Goal: Information Seeking & Learning: Learn about a topic

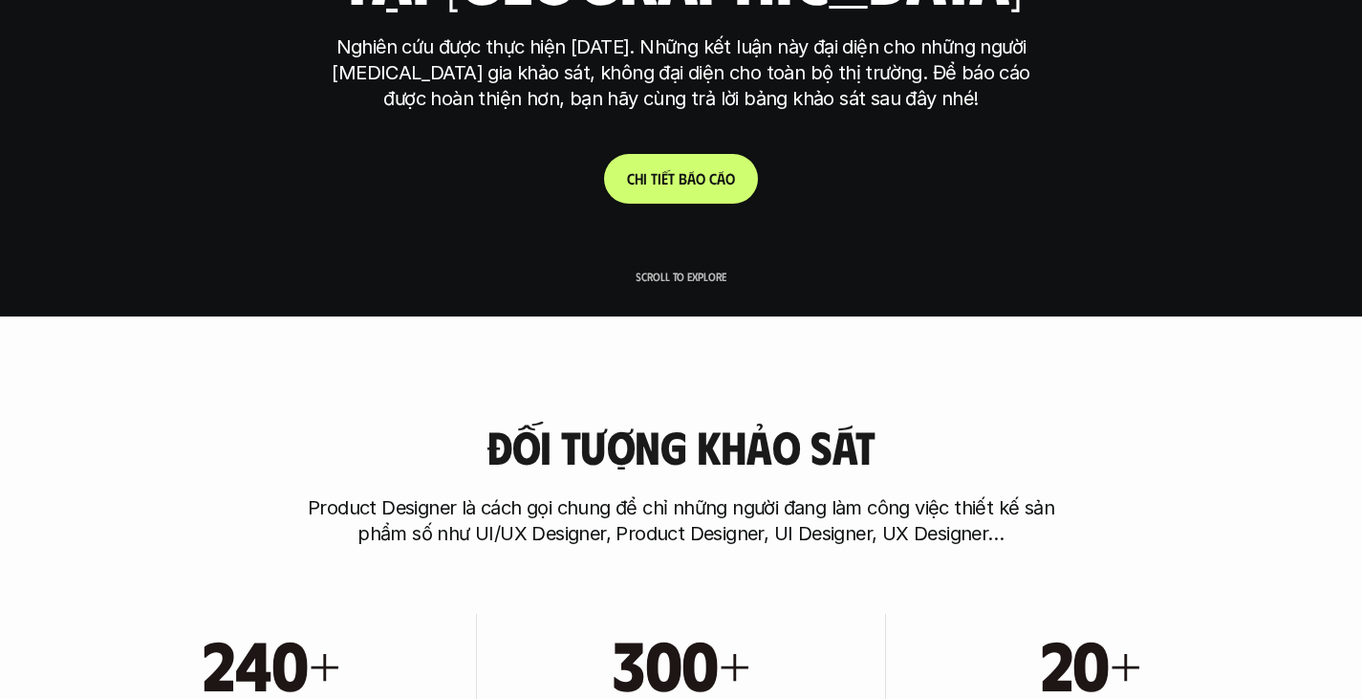
scroll to position [96, 0]
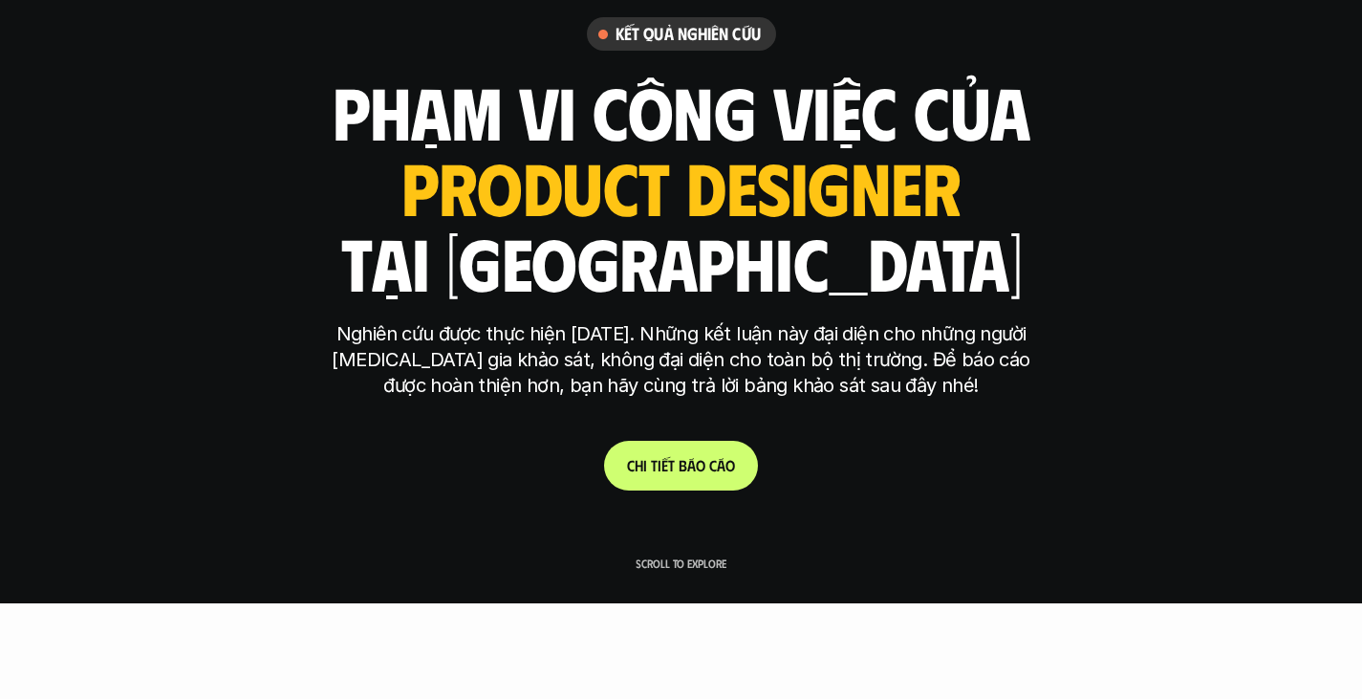
click at [664, 480] on link "C h i t i ế t b á o c á o" at bounding box center [681, 466] width 154 height 50
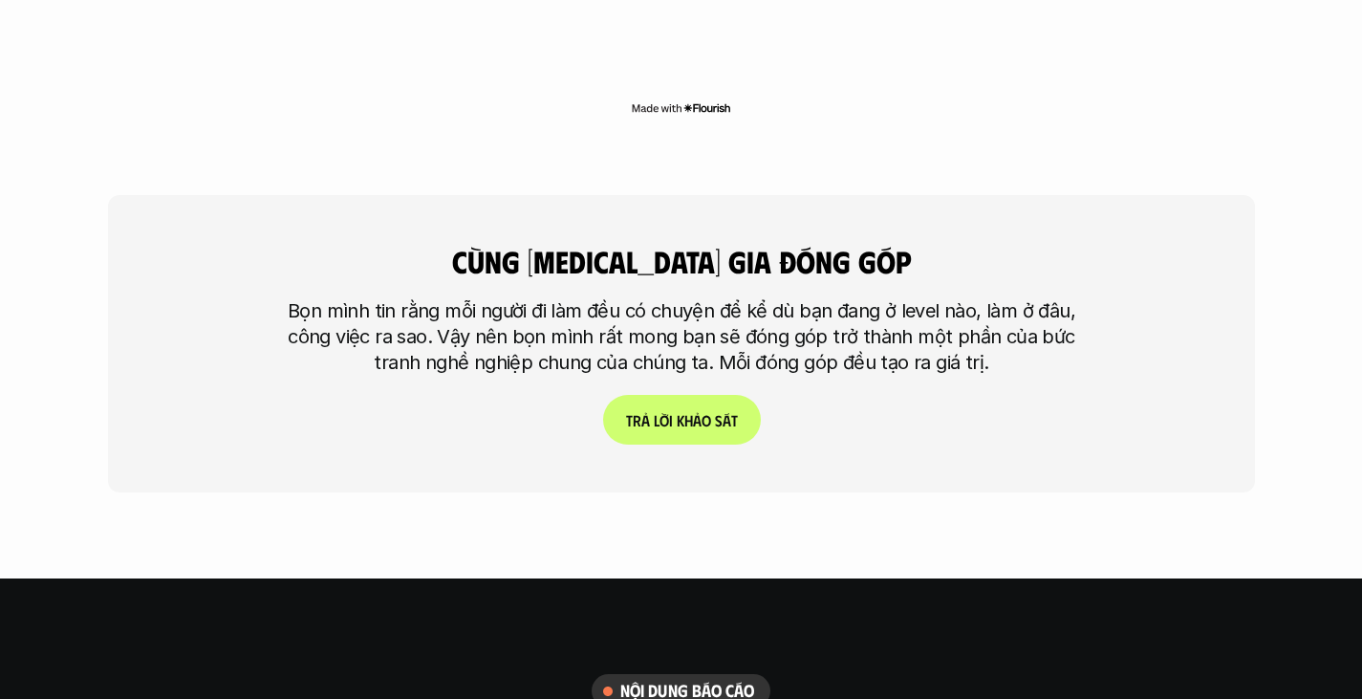
scroll to position [5021, 0]
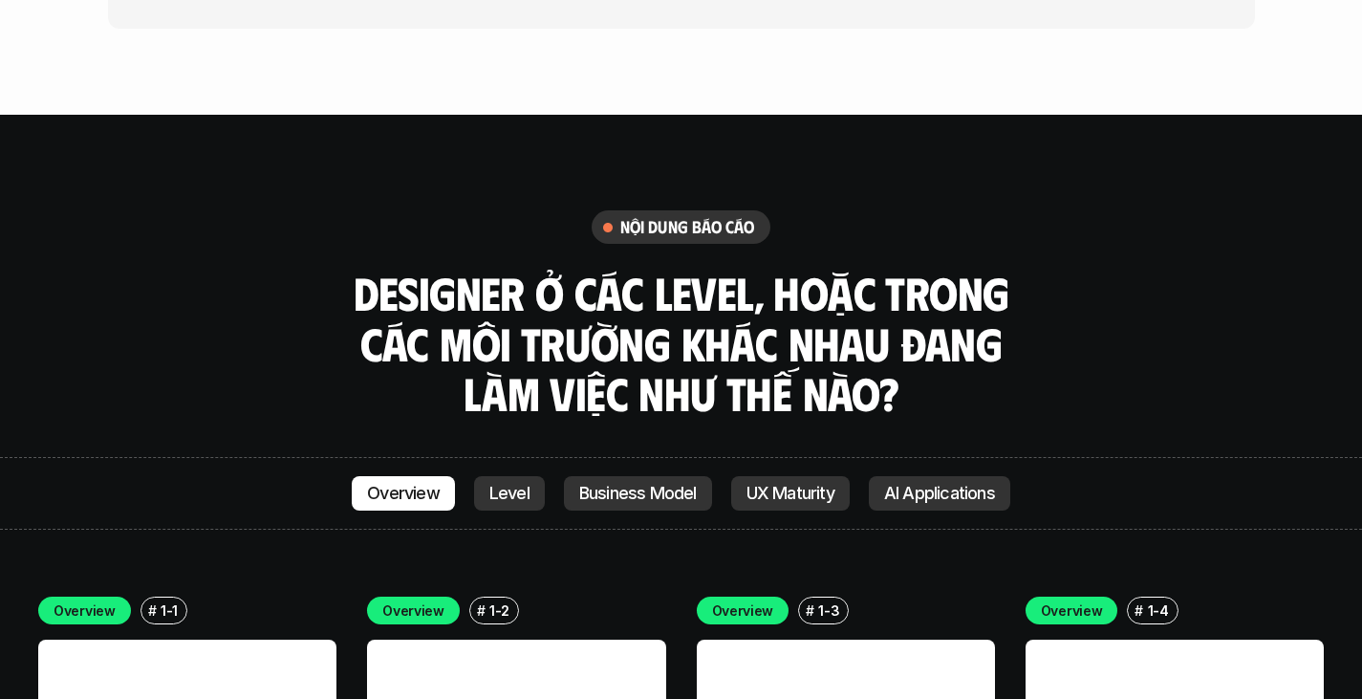
click at [496, 484] on p "Level" at bounding box center [509, 493] width 40 height 19
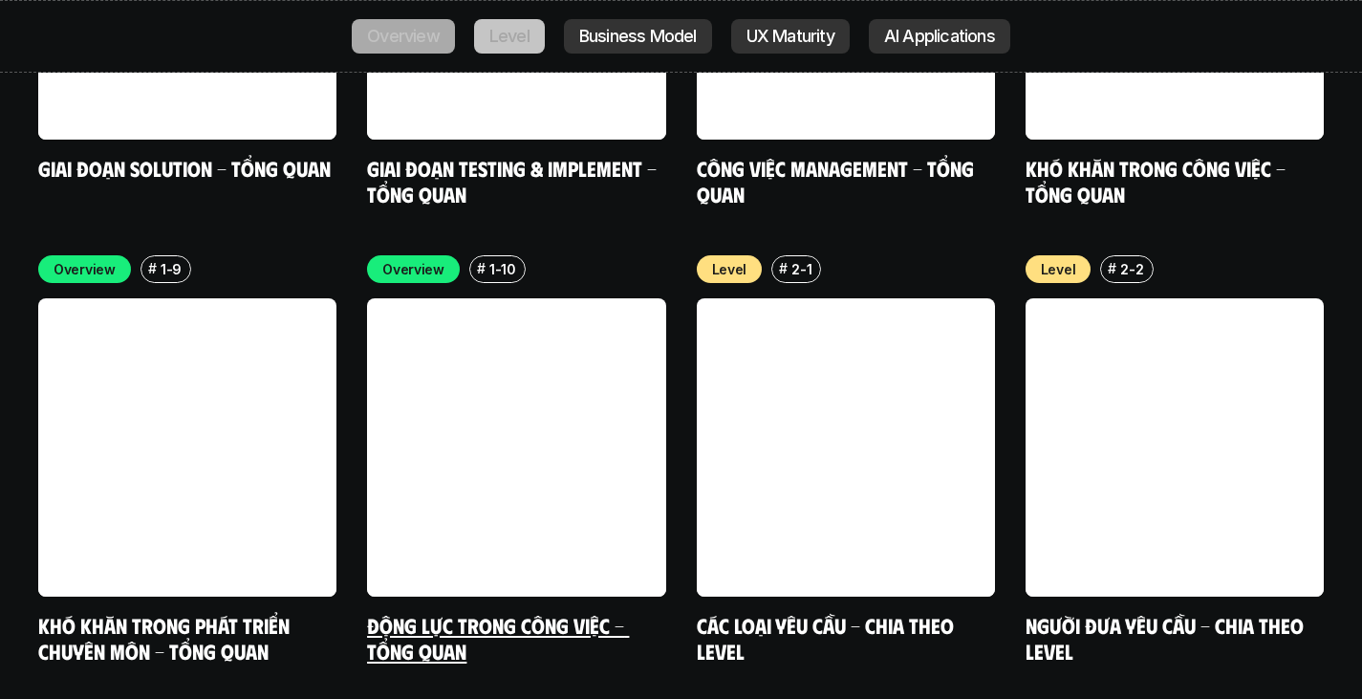
scroll to position [6330, 0]
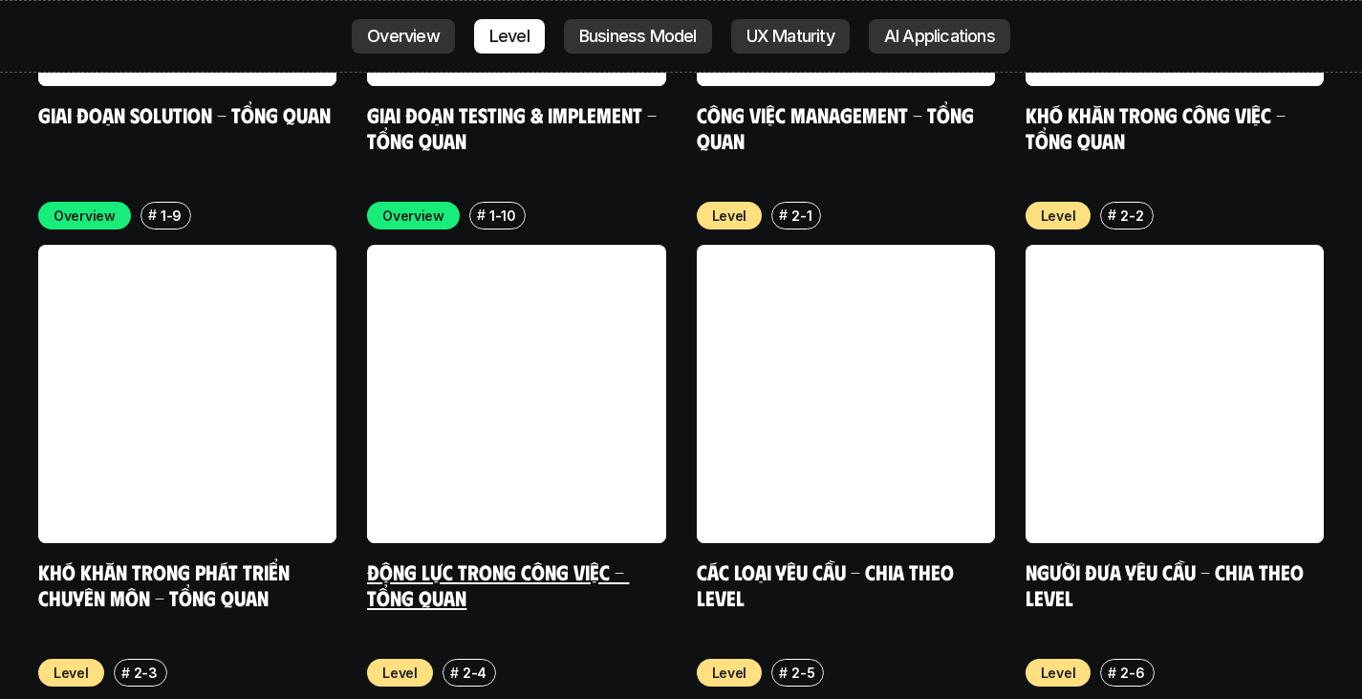
click at [507, 206] on p "1-10" at bounding box center [502, 216] width 27 height 20
click at [403, 206] on p "Overview" at bounding box center [413, 216] width 62 height 20
click at [459, 558] on link "Động lực trong công việc - Tổng quan" at bounding box center [498, 584] width 262 height 53
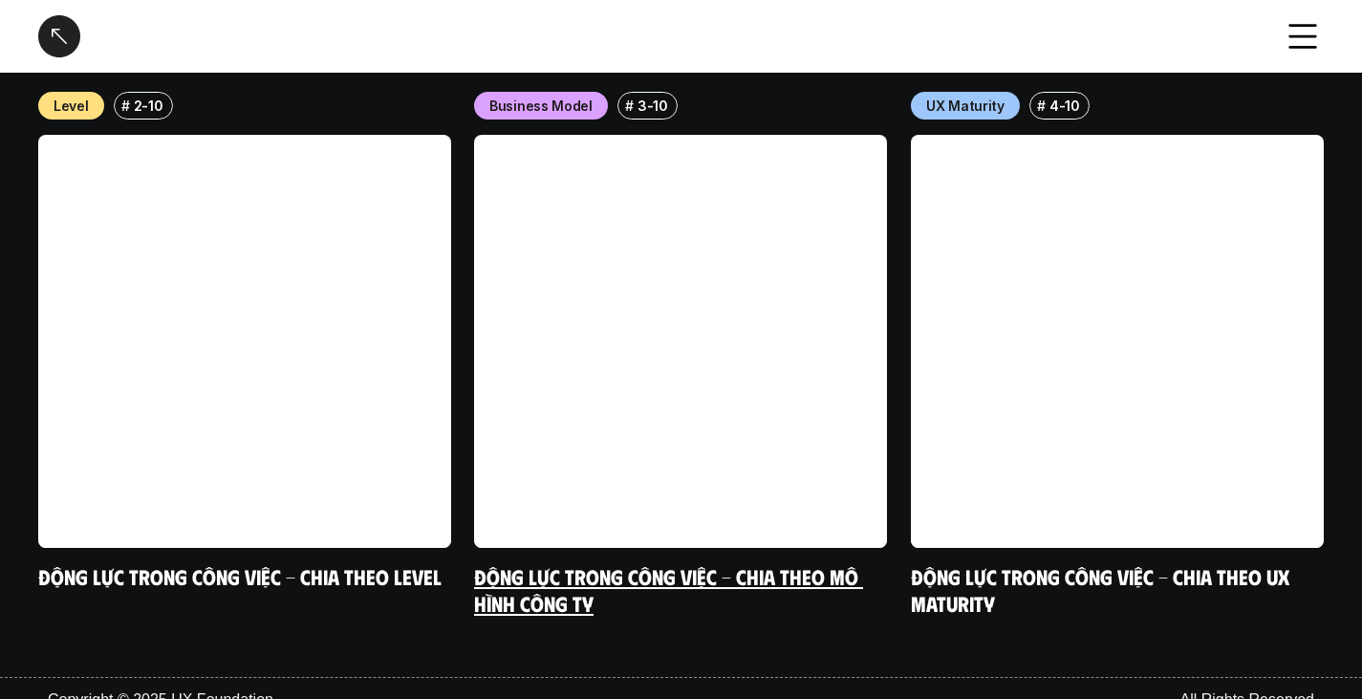
scroll to position [2190, 0]
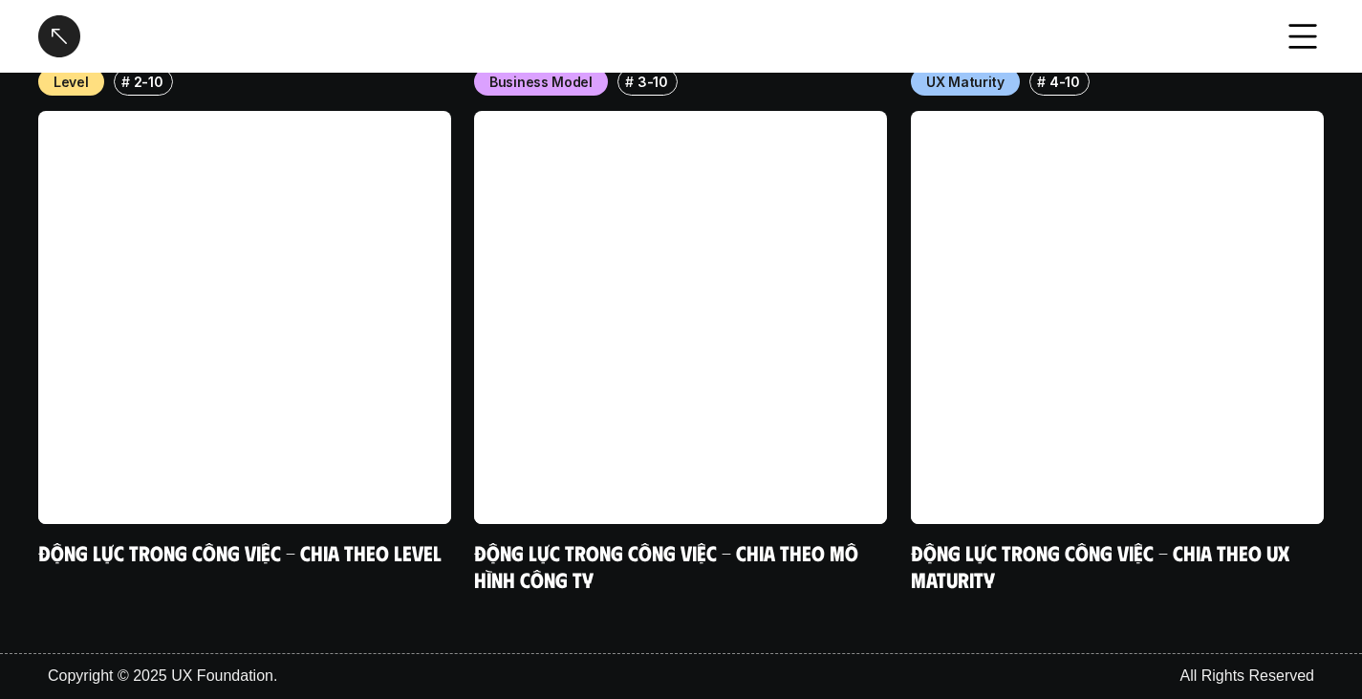
click at [58, 31] on div at bounding box center [59, 36] width 42 height 42
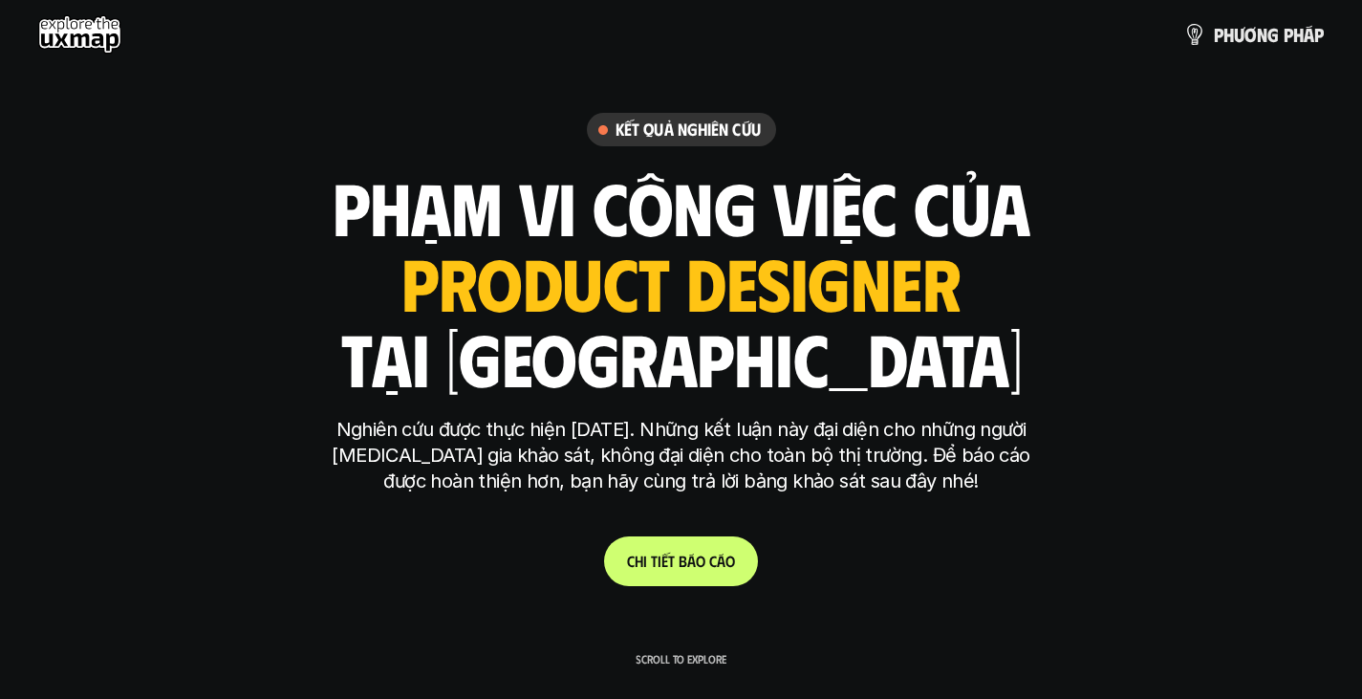
click at [58, 34] on use at bounding box center [79, 34] width 83 height 38
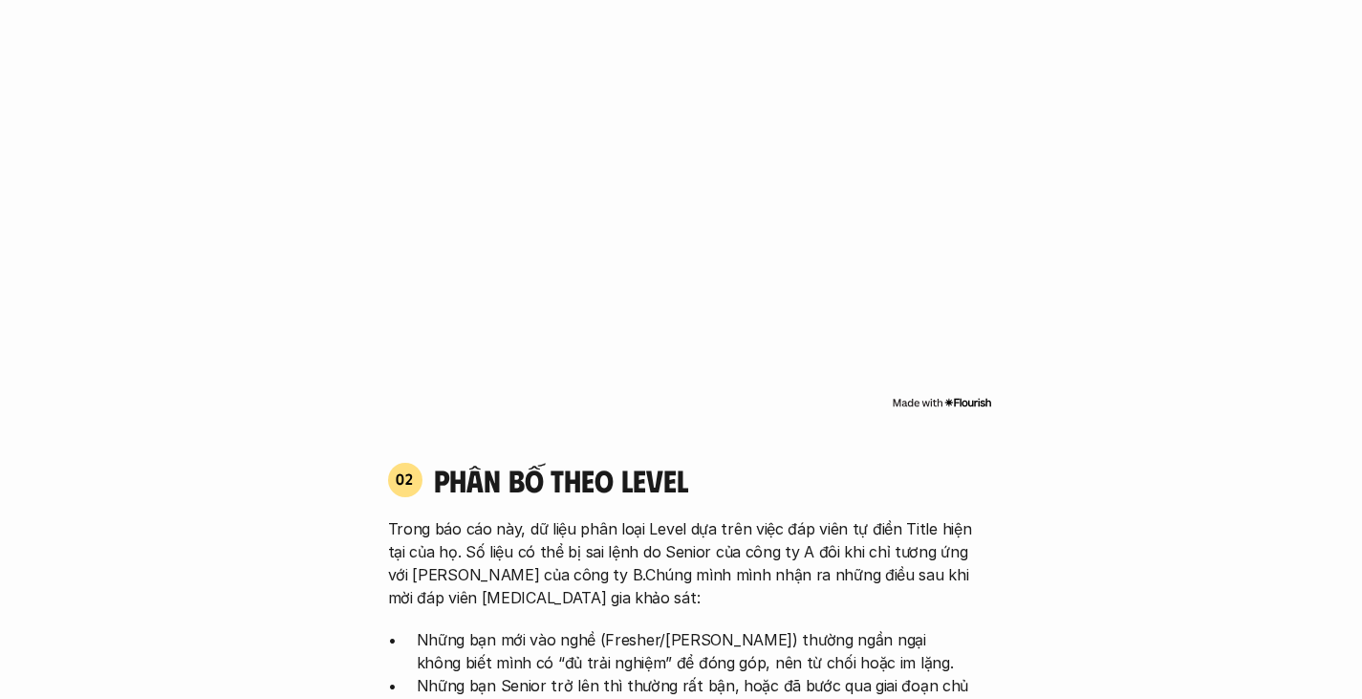
scroll to position [1529, 0]
